Goal: Use online tool/utility: Utilize a website feature to perform a specific function

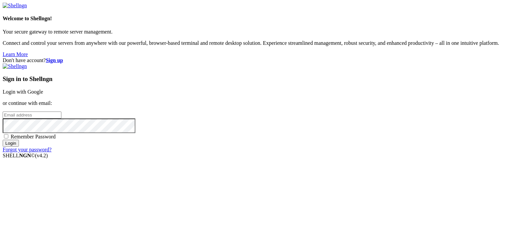
click at [43, 89] on link "Login with Google" at bounding box center [23, 92] width 40 height 6
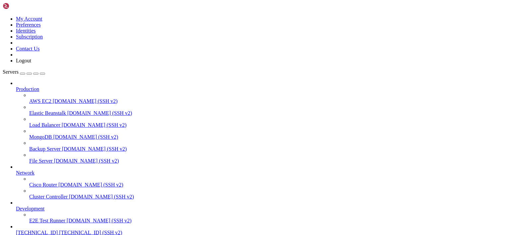
scroll to position [33, 0]
click at [31, 230] on span "[TECHNICAL_ID]" at bounding box center [37, 233] width 42 height 6
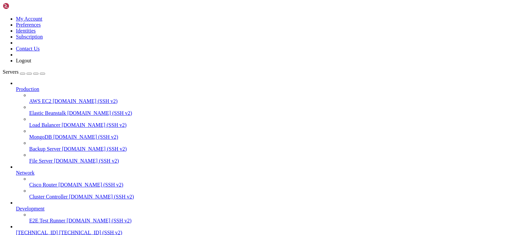
scroll to position [73, 0]
drag, startPoint x: 123, startPoint y: 455, endPoint x: 78, endPoint y: 459, distance: 45.3
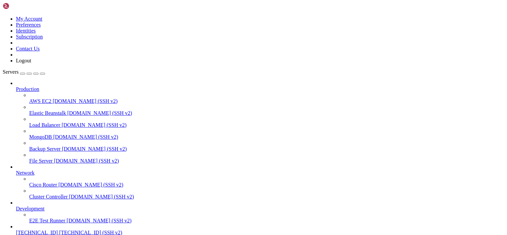
drag, startPoint x: 88, startPoint y: 467, endPoint x: 29, endPoint y: 466, distance: 59.4
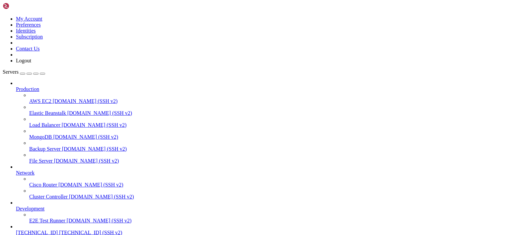
drag, startPoint x: 123, startPoint y: 441, endPoint x: 79, endPoint y: 440, distance: 43.8
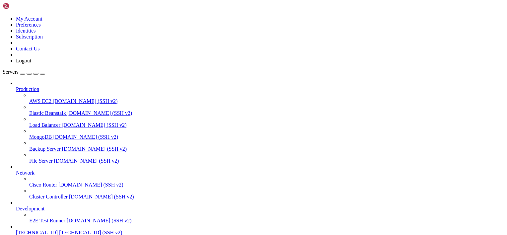
drag, startPoint x: 108, startPoint y: 516, endPoint x: 184, endPoint y: 517, distance: 76.6
drag, startPoint x: 107, startPoint y: 520, endPoint x: 155, endPoint y: 521, distance: 47.8
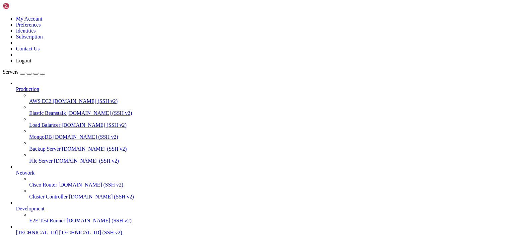
drag, startPoint x: 5, startPoint y: 436, endPoint x: 265, endPoint y: 544, distance: 280.9
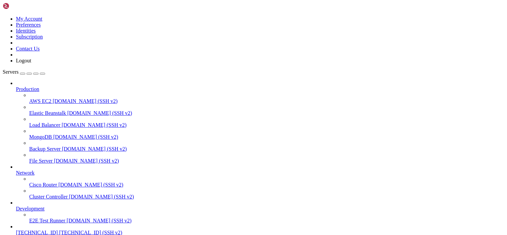
drag, startPoint x: 177, startPoint y: 478, endPoint x: 51, endPoint y: 433, distance: 133.7
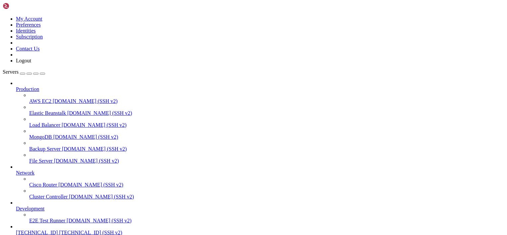
drag, startPoint x: 4, startPoint y: 443, endPoint x: 238, endPoint y: 533, distance: 250.6
drag, startPoint x: 260, startPoint y: 551, endPoint x: 5, endPoint y: 444, distance: 276.2
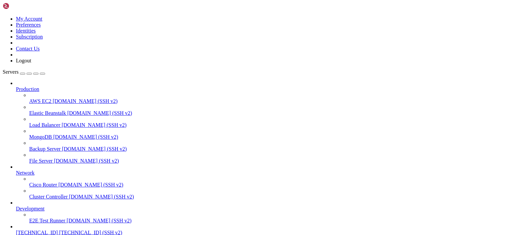
scroll to position [1590, 0]
drag, startPoint x: 232, startPoint y: 493, endPoint x: 191, endPoint y: 423, distance: 81.6
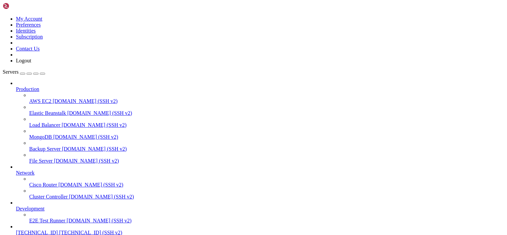
drag, startPoint x: 95, startPoint y: 476, endPoint x: 40, endPoint y: 492, distance: 56.6
drag, startPoint x: 116, startPoint y: 493, endPoint x: 73, endPoint y: 487, distance: 43.5
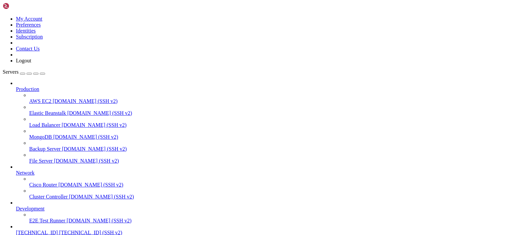
drag, startPoint x: 77, startPoint y: 484, endPoint x: 35, endPoint y: 491, distance: 42.0
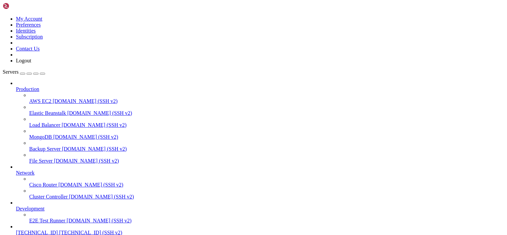
drag, startPoint x: 157, startPoint y: 509, endPoint x: 86, endPoint y: 497, distance: 72.0
drag, startPoint x: 74, startPoint y: 479, endPoint x: 42, endPoint y: 481, distance: 32.6
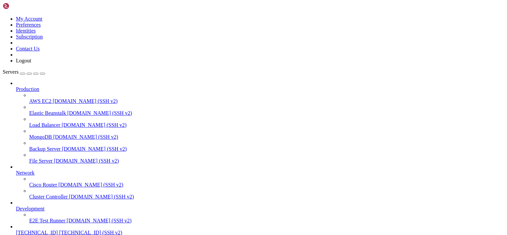
scroll to position [1669, 0]
drag, startPoint x: 122, startPoint y: 482, endPoint x: 71, endPoint y: 480, distance: 50.8
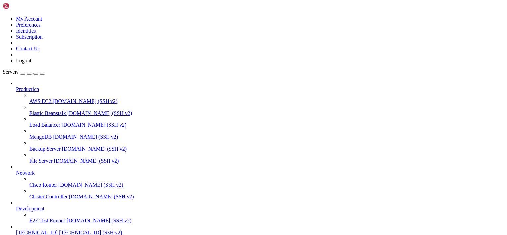
scroll to position [1731, 0]
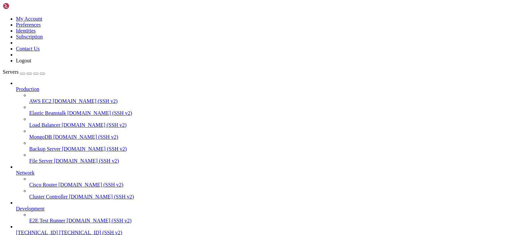
scroll to position [2047, 0]
drag, startPoint x: 77, startPoint y: 473, endPoint x: 144, endPoint y: 482, distance: 67.9
